Goal: Share content

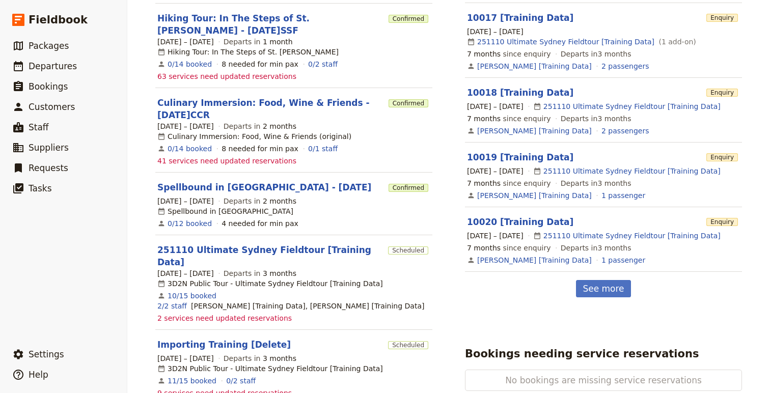
scroll to position [494, 0]
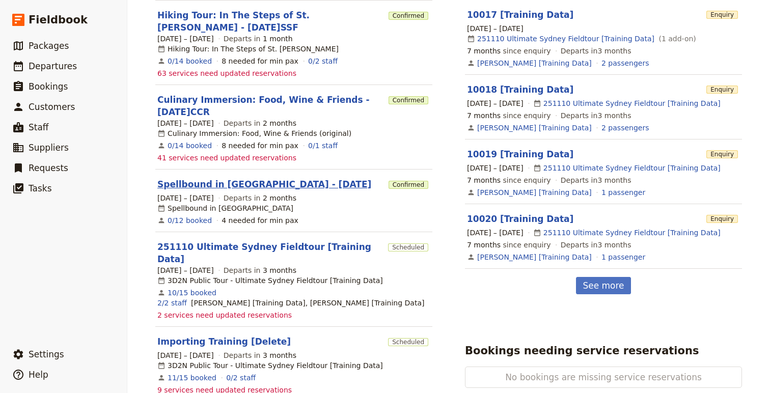
click at [222, 178] on link "Spellbound in [GEOGRAPHIC_DATA] - [DATE]" at bounding box center [264, 184] width 214 height 12
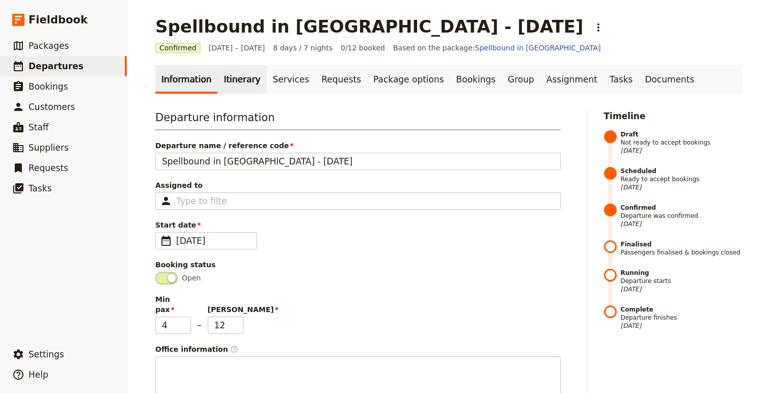
click at [227, 77] on link "Itinerary" at bounding box center [241, 79] width 49 height 29
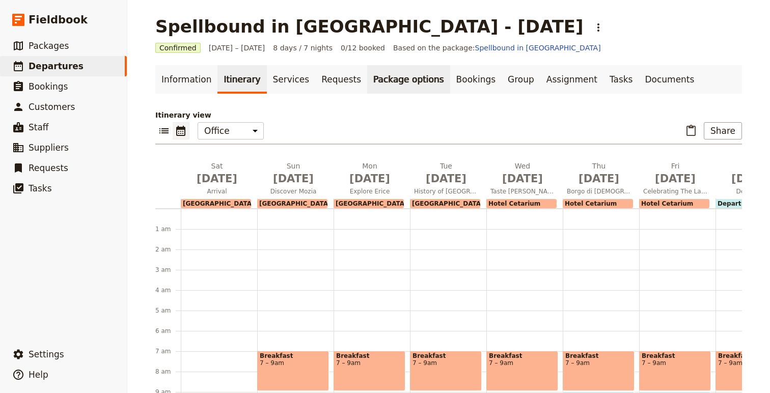
scroll to position [132, 0]
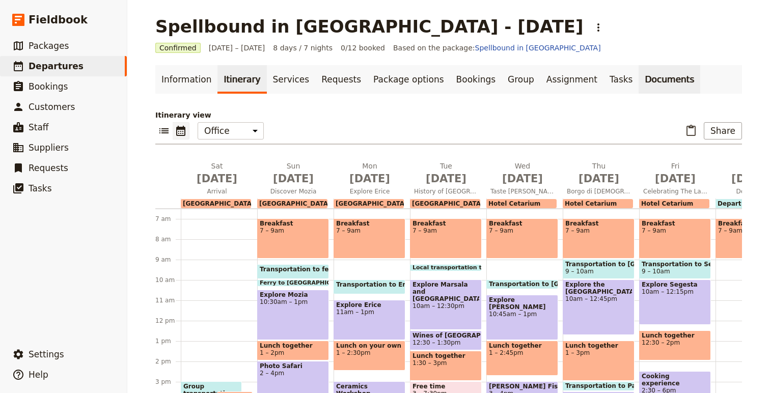
click at [638, 85] on link "Documents" at bounding box center [669, 79] width 62 height 29
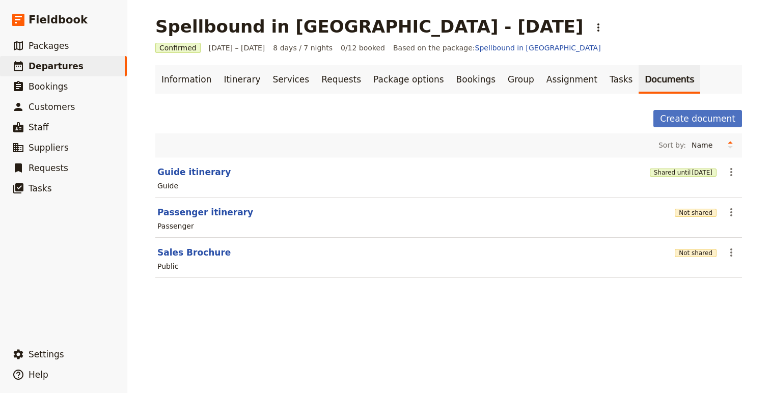
click at [187, 220] on div "Passenger" at bounding box center [448, 226] width 584 height 12
click at [732, 212] on icon "Actions" at bounding box center [731, 212] width 12 height 12
click at [696, 234] on span "Share" at bounding box center [702, 235] width 62 height 10
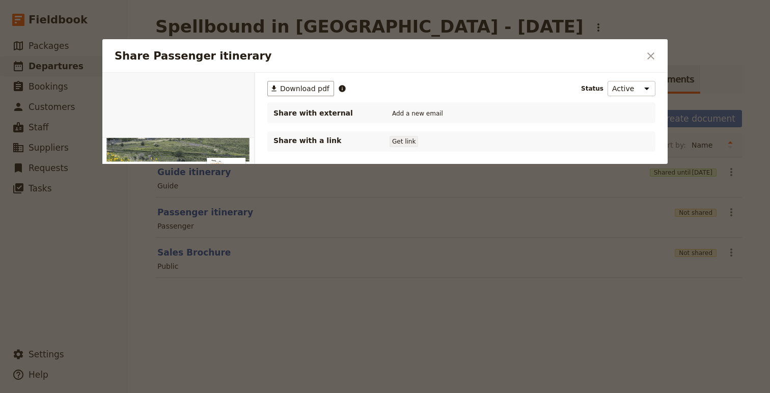
click at [397, 142] on button "Get link" at bounding box center [403, 141] width 29 height 11
click at [647, 53] on icon "Close dialog" at bounding box center [650, 55] width 7 height 7
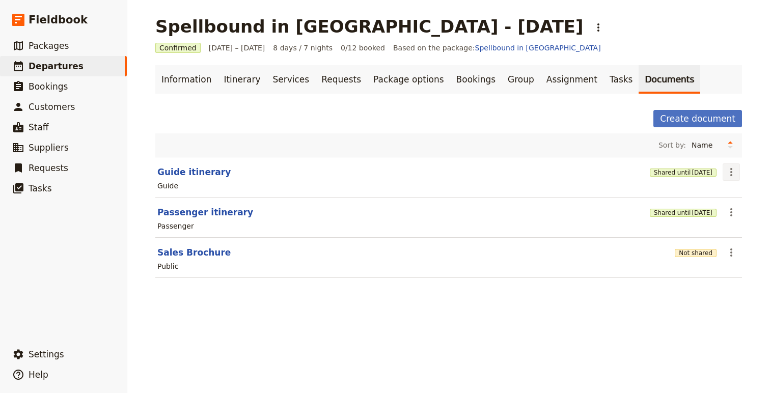
click at [731, 176] on icon "Actions" at bounding box center [731, 172] width 2 height 8
click at [701, 187] on button "Share" at bounding box center [702, 194] width 74 height 14
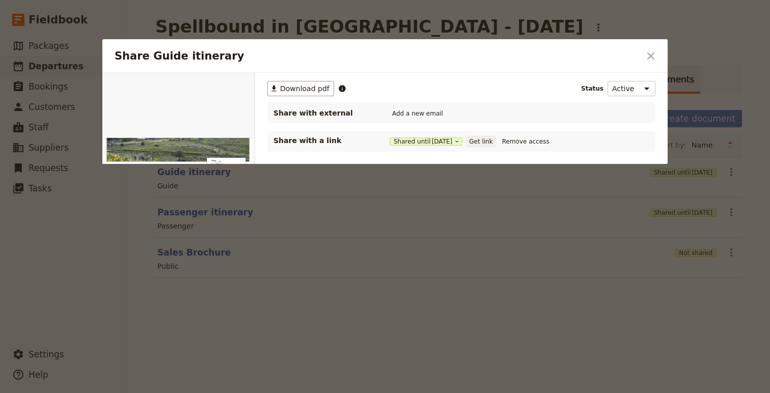
click at [485, 138] on button "Get link" at bounding box center [480, 141] width 29 height 11
click at [647, 54] on icon "Close dialog" at bounding box center [650, 56] width 12 height 12
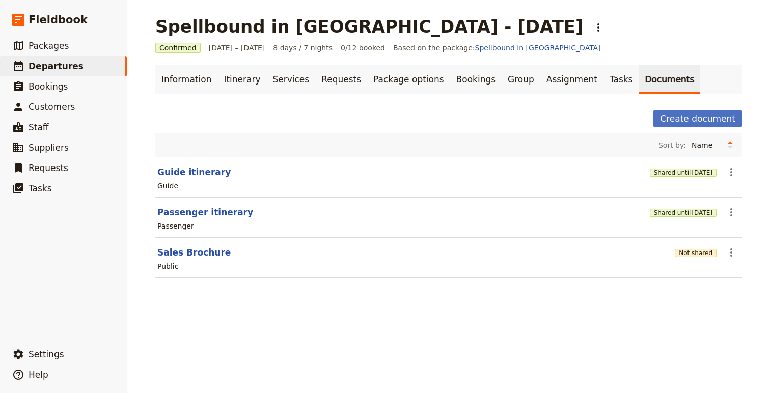
click at [647, 348] on div "Spellbound in [GEOGRAPHIC_DATA] - [DATE] ​ Confirmed [DATE] – [DATE] 8 days / 7…" at bounding box center [448, 196] width 642 height 393
